Goal: Register for event/course

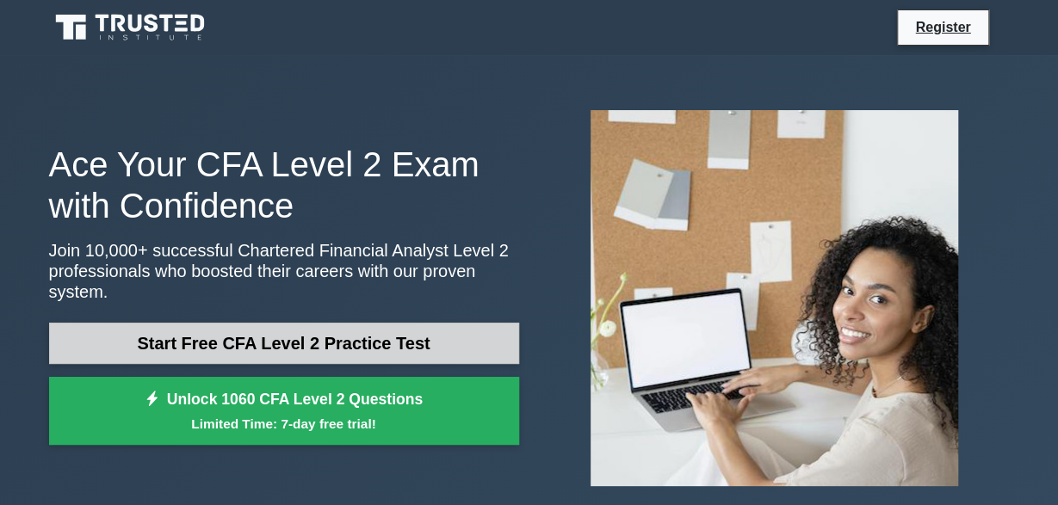
click at [268, 333] on link "Start Free CFA Level 2 Practice Test" at bounding box center [284, 343] width 470 height 41
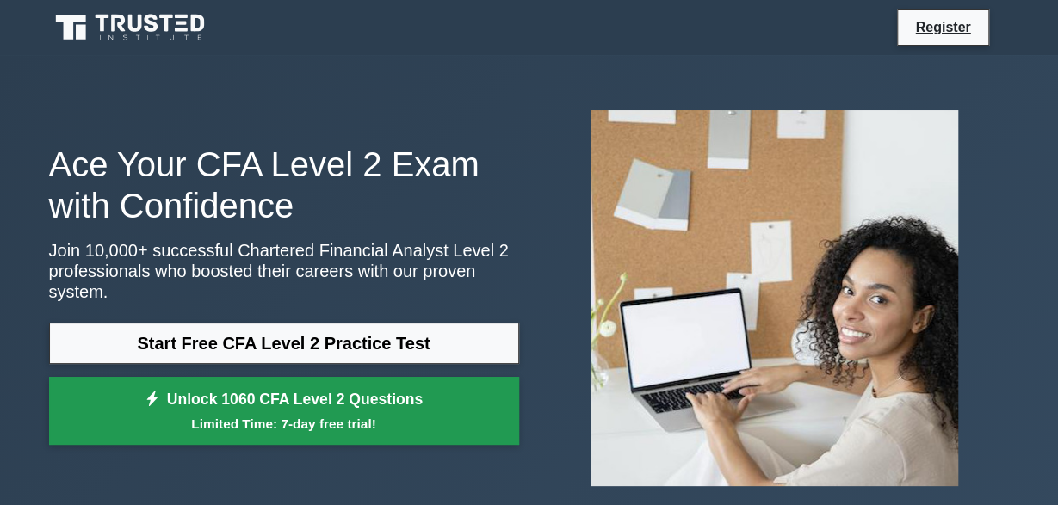
click at [249, 400] on link "Unlock 1060 CFA Level 2 Questions Limited Time: 7-day free trial!" at bounding box center [284, 411] width 470 height 69
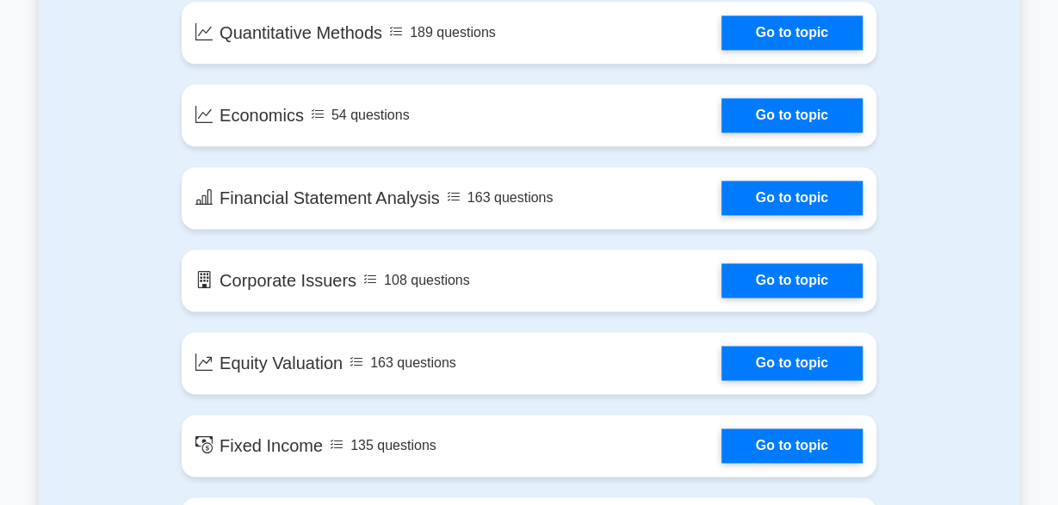
scroll to position [1045, 0]
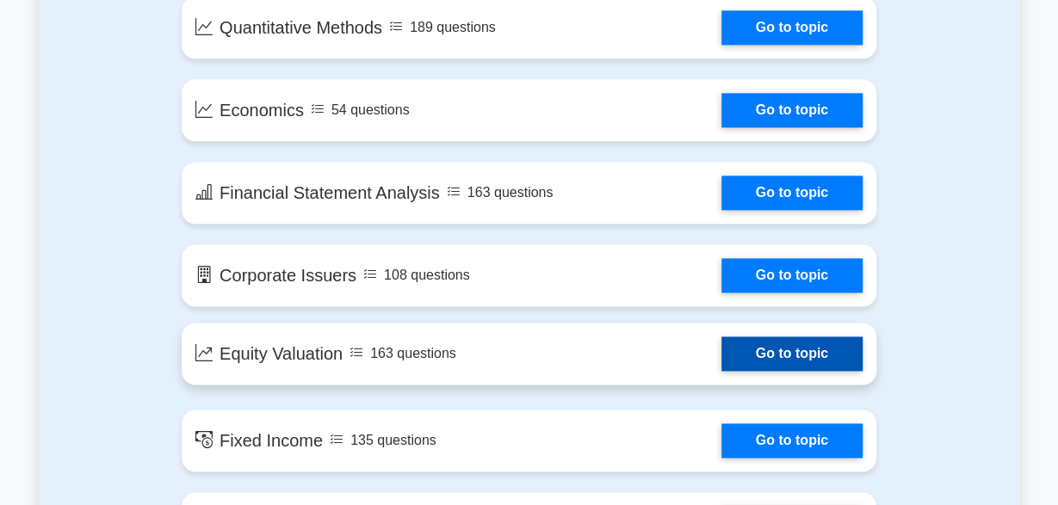
click at [769, 350] on link "Go to topic" at bounding box center [792, 354] width 141 height 34
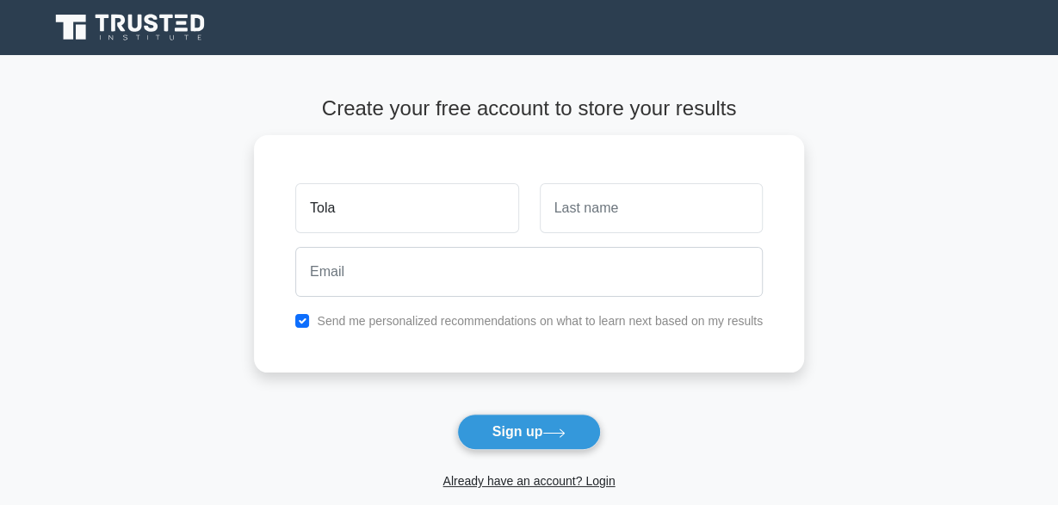
type input "Tola"
type input "Torkoba"
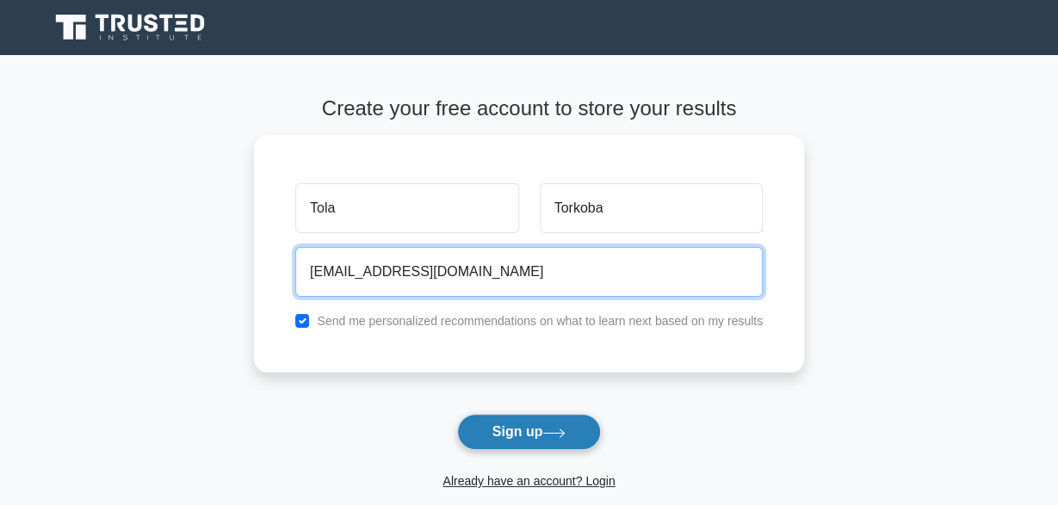
type input "tola.torkoba@gmail.com"
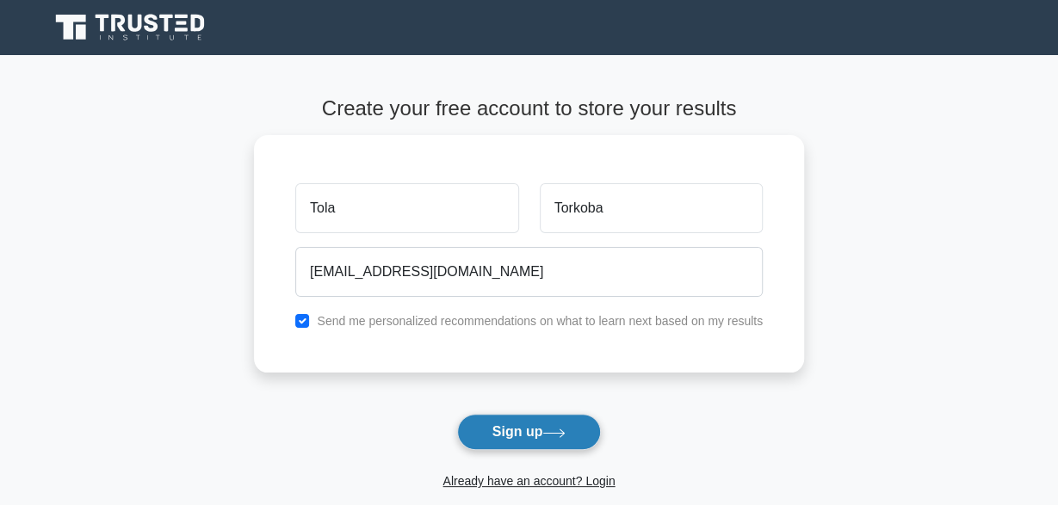
click at [489, 430] on button "Sign up" at bounding box center [529, 432] width 145 height 36
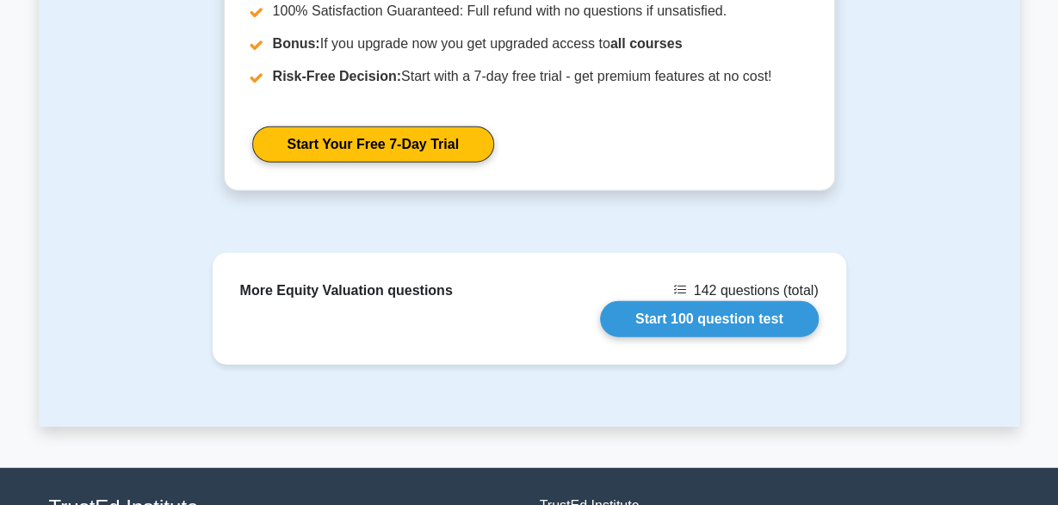
scroll to position [2089, 0]
